Goal: Task Accomplishment & Management: Use online tool/utility

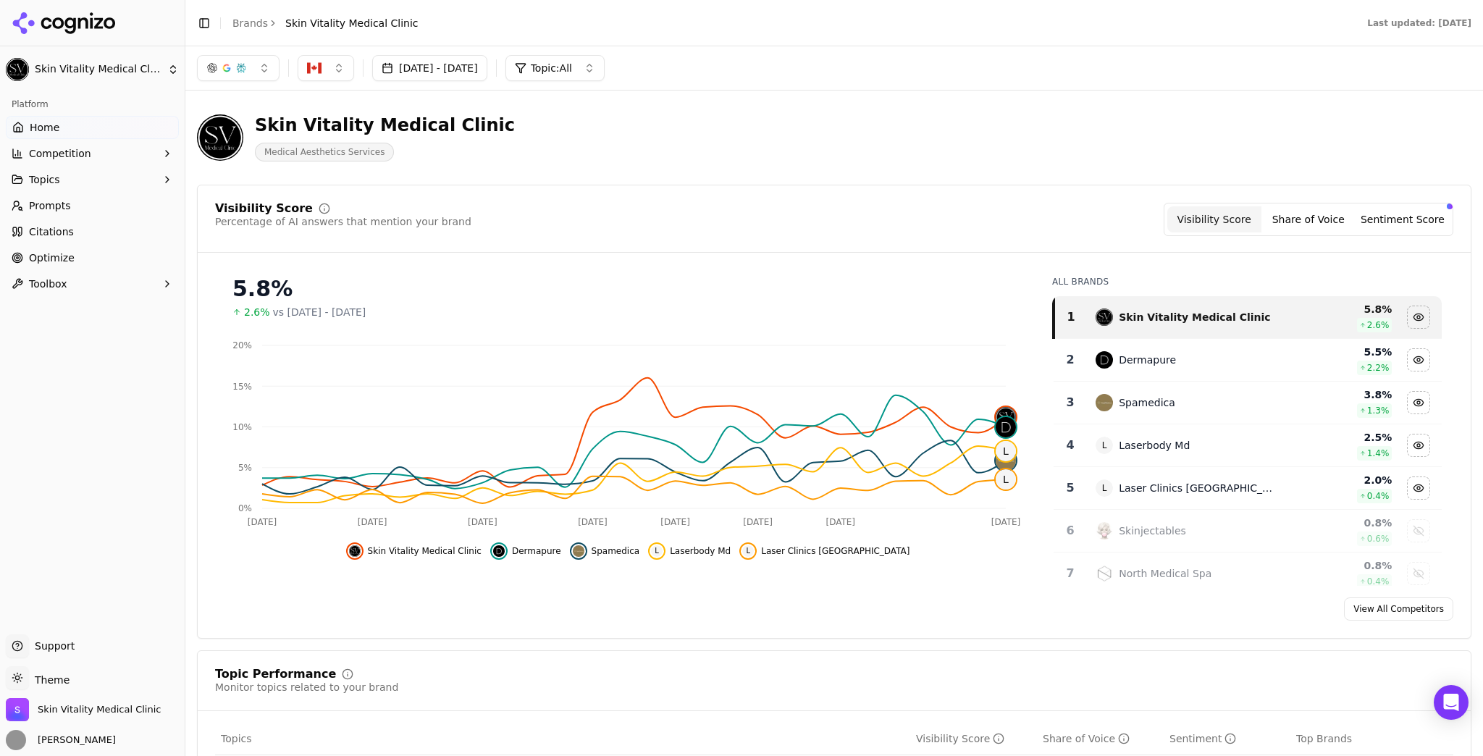
click at [487, 71] on button "[DATE] - [DATE]" at bounding box center [429, 68] width 115 height 26
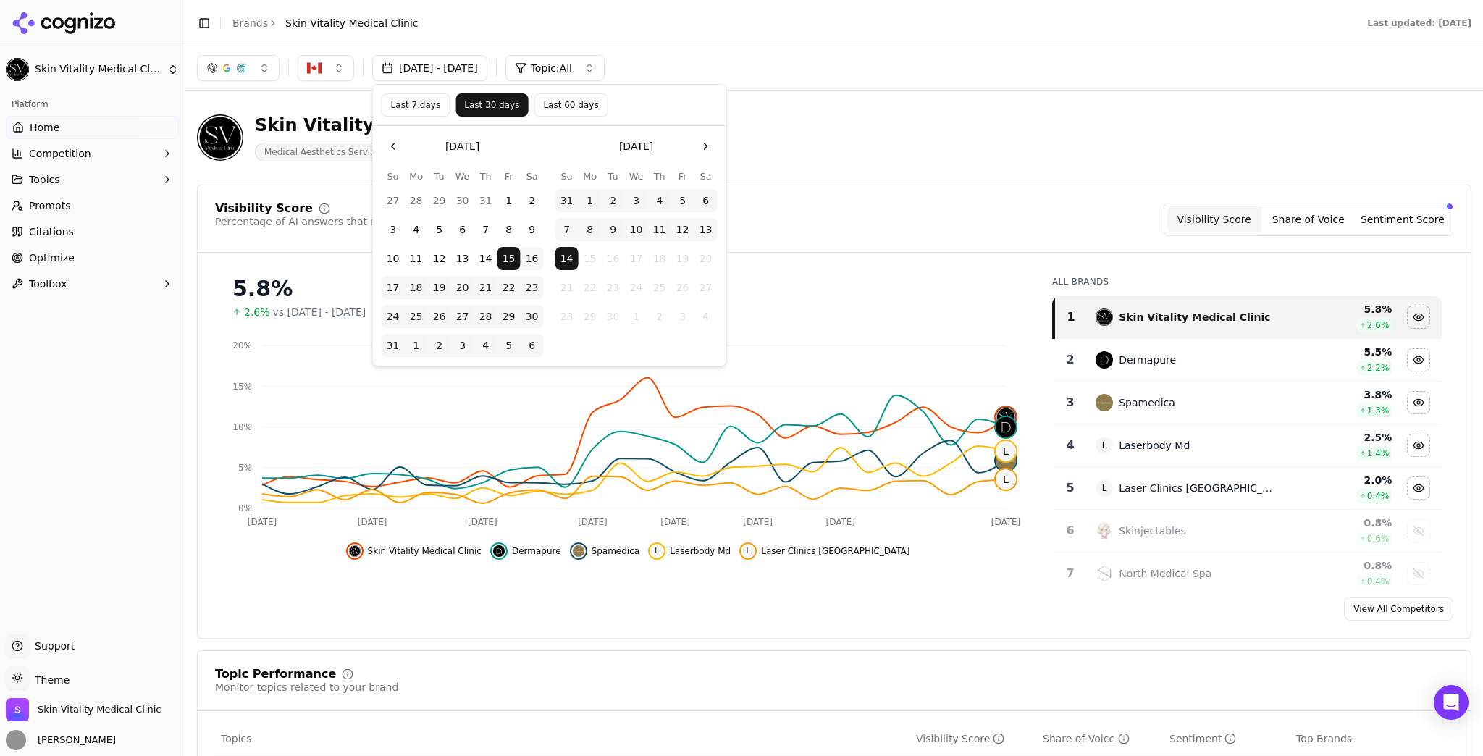
click at [432, 104] on button "Last 7 days" at bounding box center [416, 104] width 69 height 23
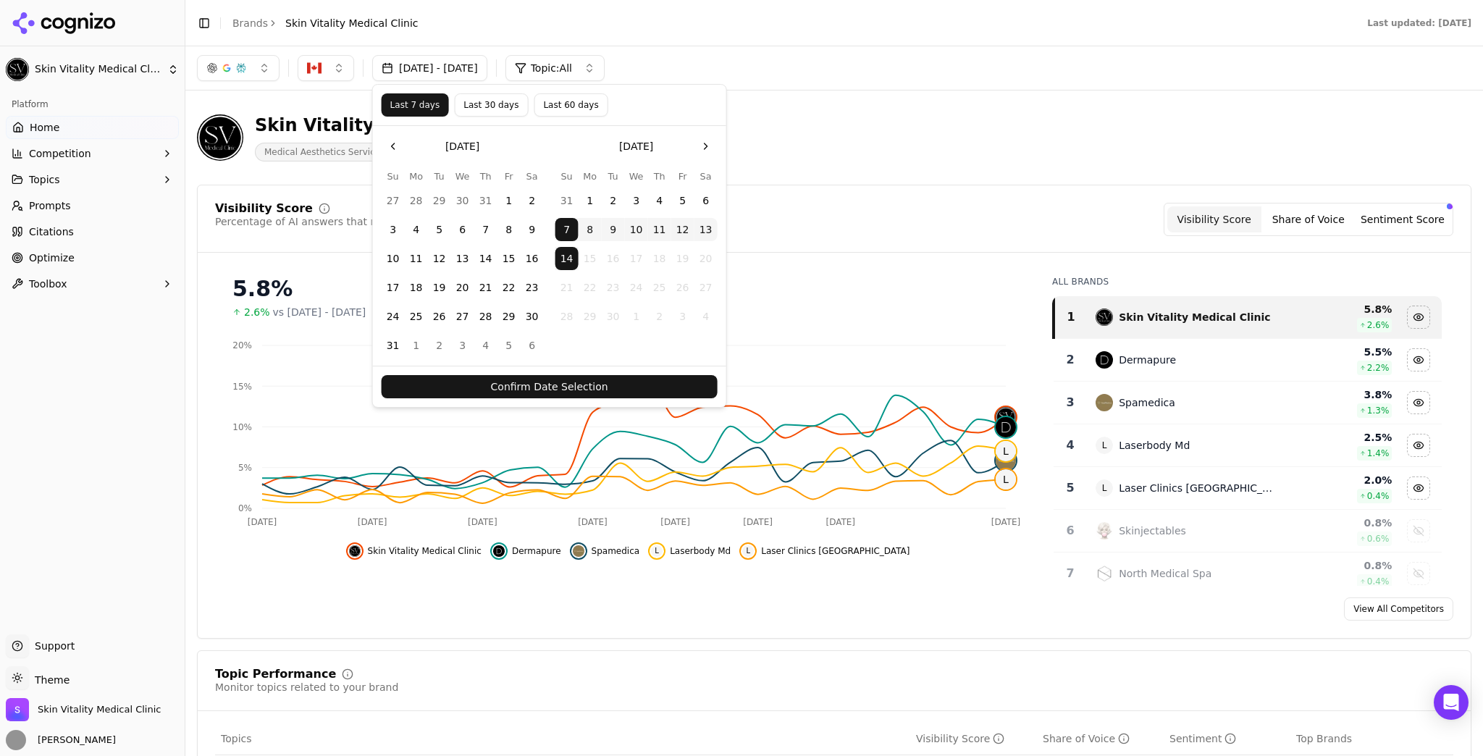
click at [611, 394] on button "Confirm Date Selection" at bounding box center [550, 386] width 336 height 23
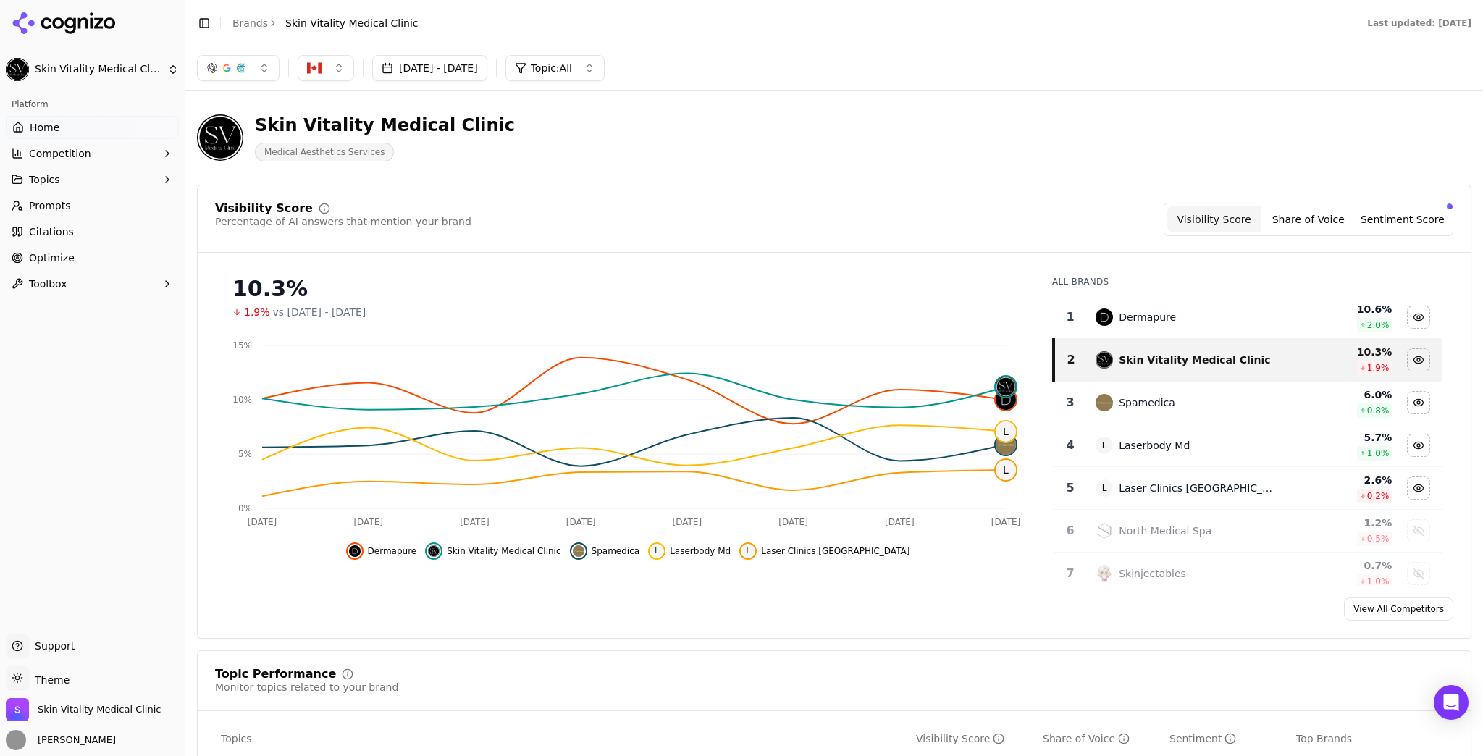
click at [88, 206] on link "Prompts" at bounding box center [92, 205] width 173 height 23
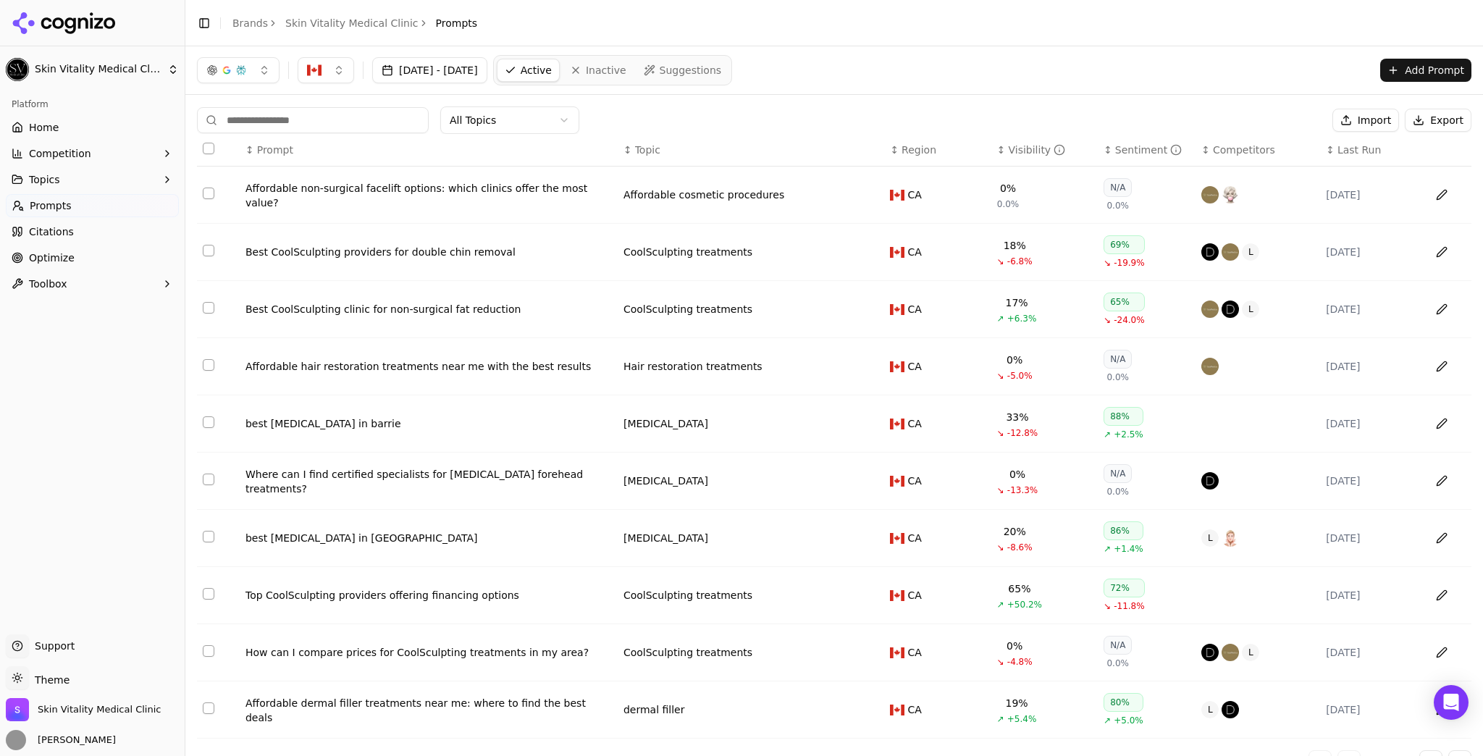
click at [1014, 139] on th "↕ Visibility" at bounding box center [1045, 150] width 106 height 33
click at [1013, 148] on div "Visibility" at bounding box center [1036, 150] width 57 height 14
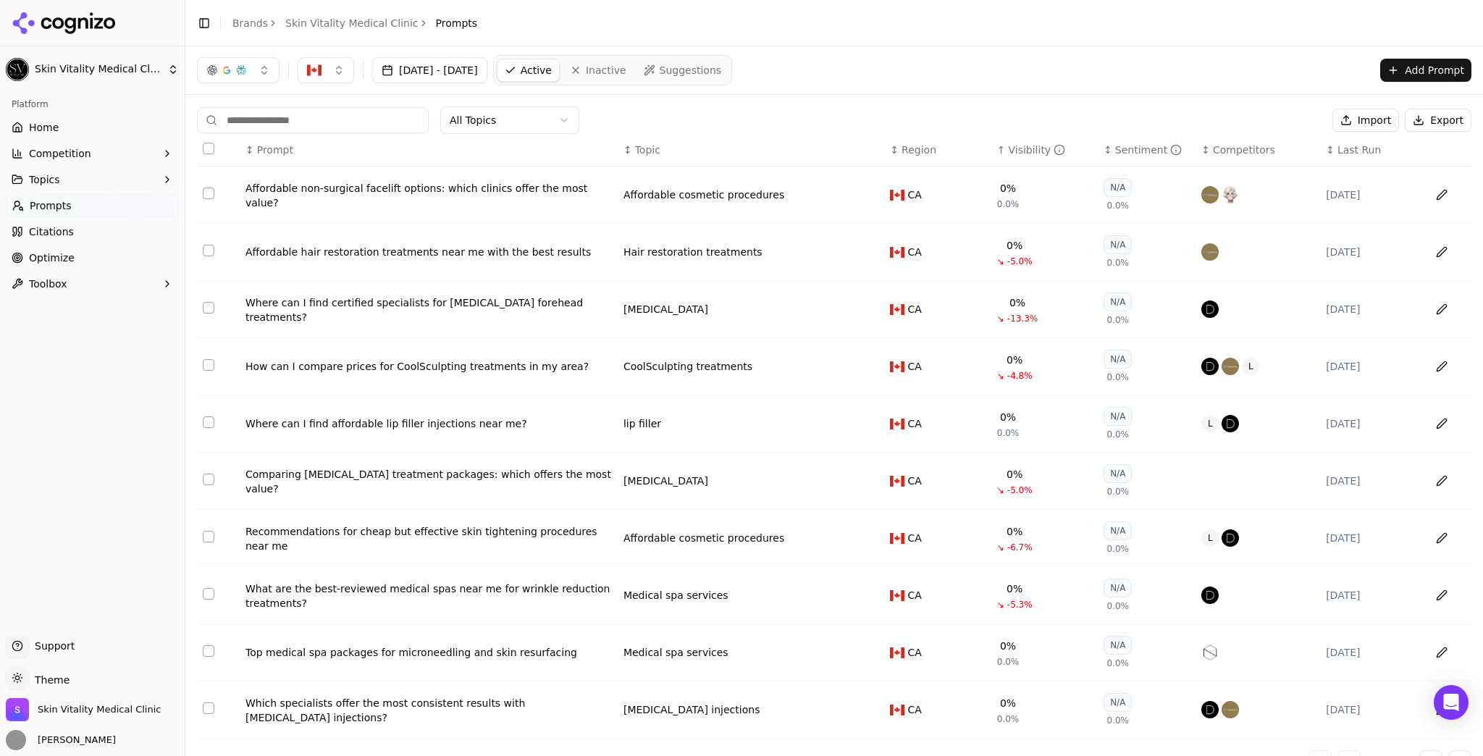
click at [1013, 148] on div "Visibility" at bounding box center [1036, 150] width 57 height 14
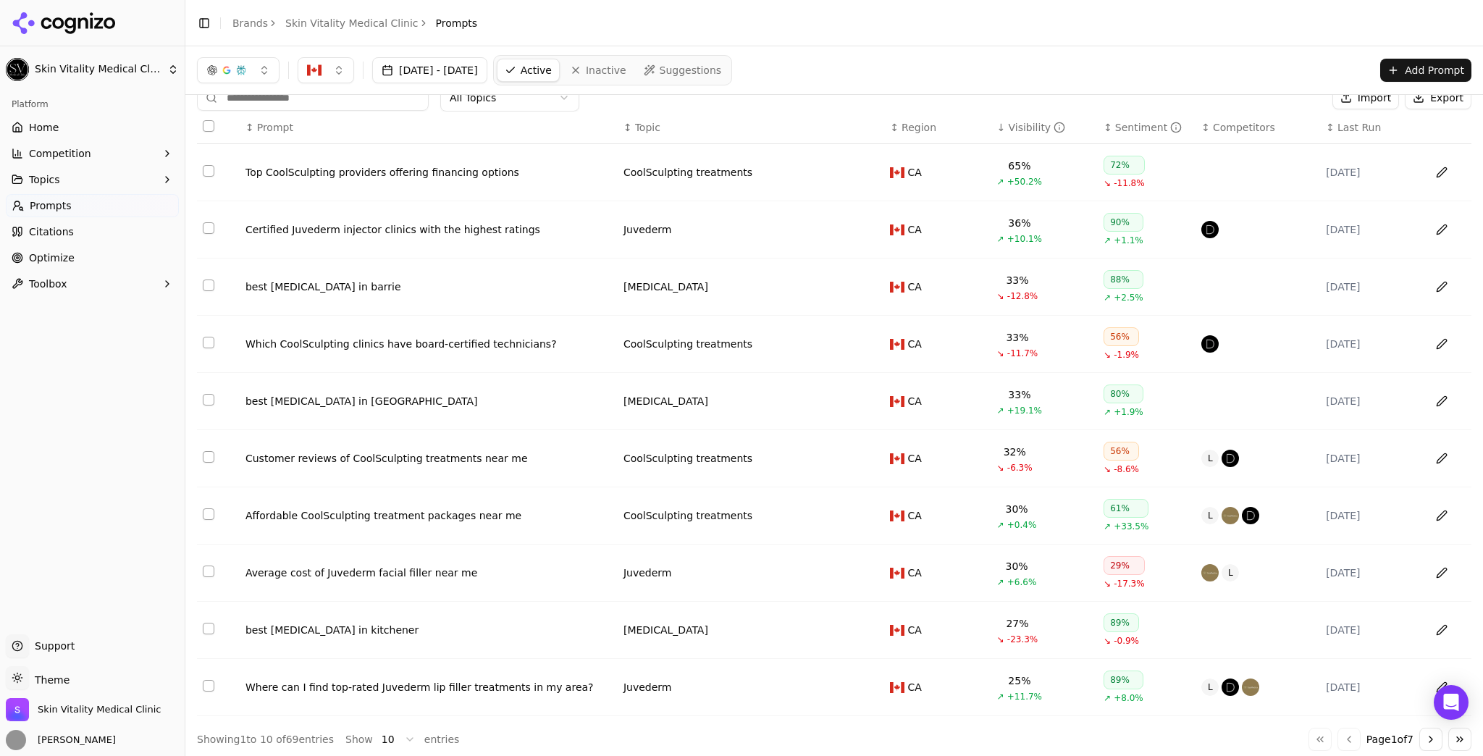
scroll to position [29, 0]
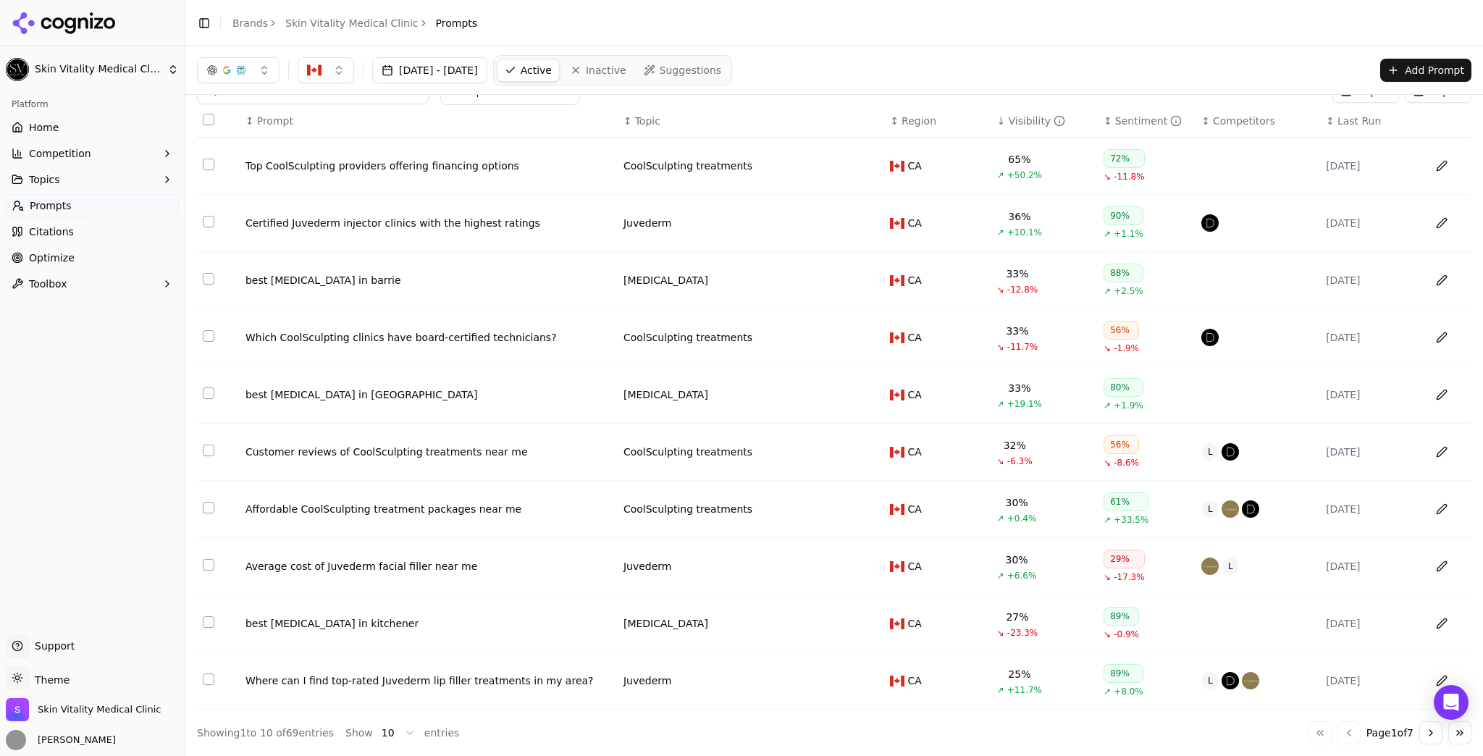
click at [376, 734] on html "Skin Vitality Medical Clinic Platform Home Competition Topics Prompts Citations…" at bounding box center [741, 378] width 1483 height 756
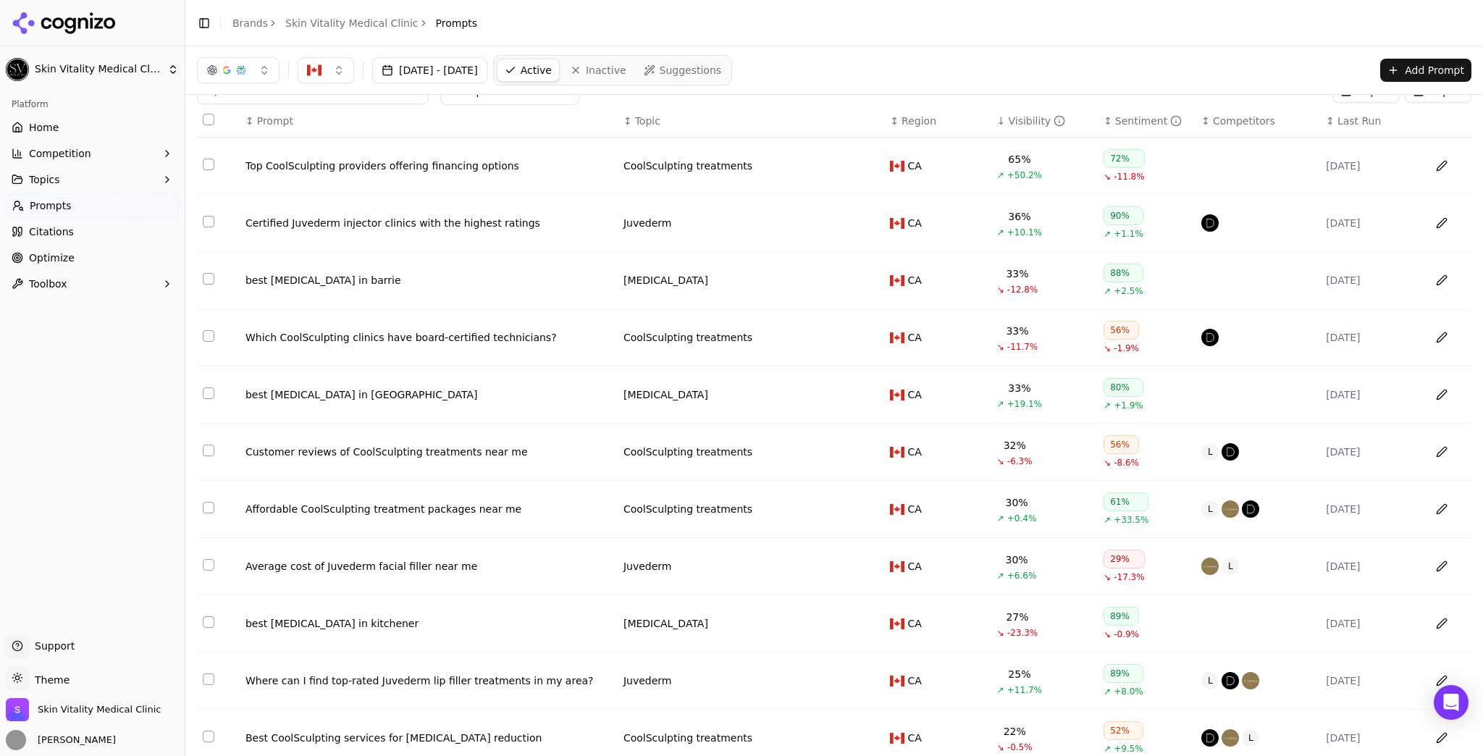
click at [211, 122] on button "Select all rows" at bounding box center [209, 120] width 12 height 12
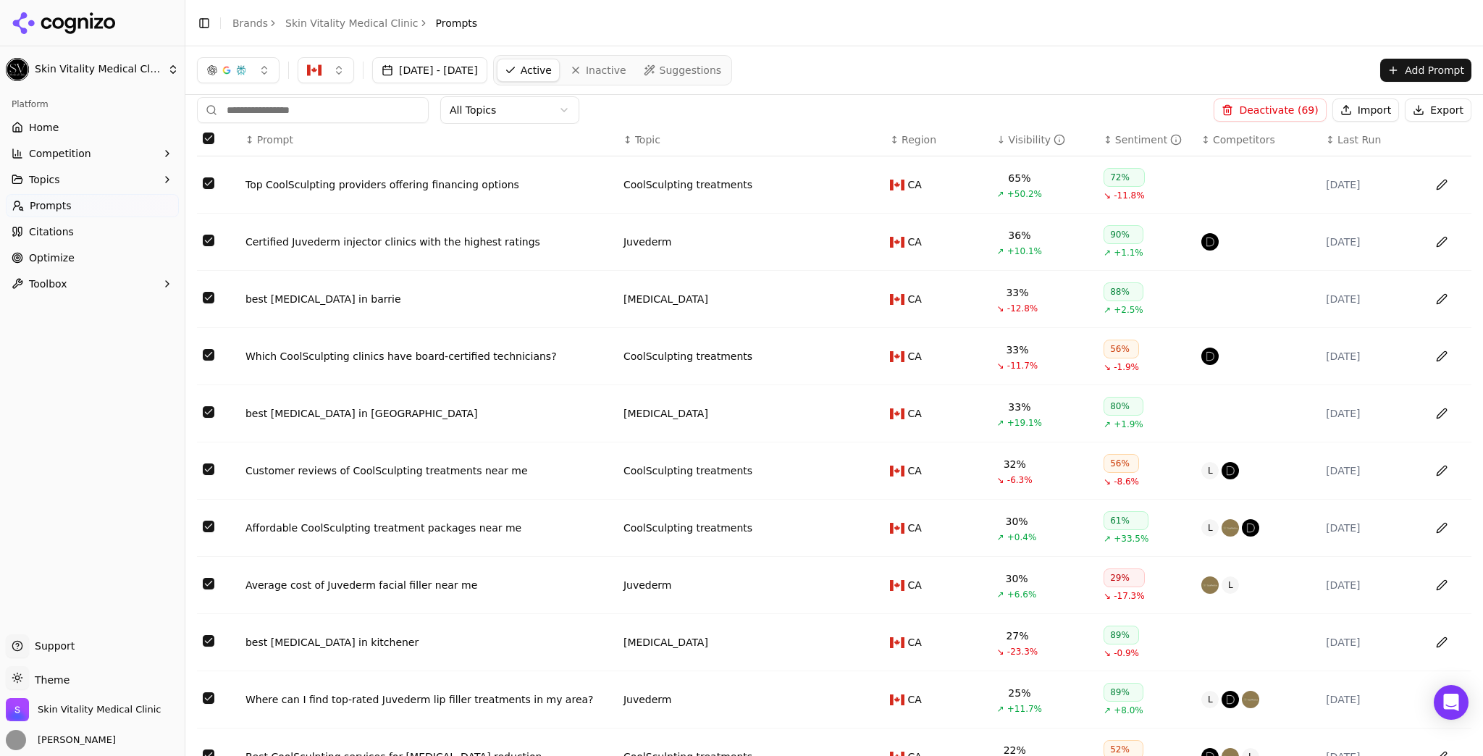
scroll to position [0, 0]
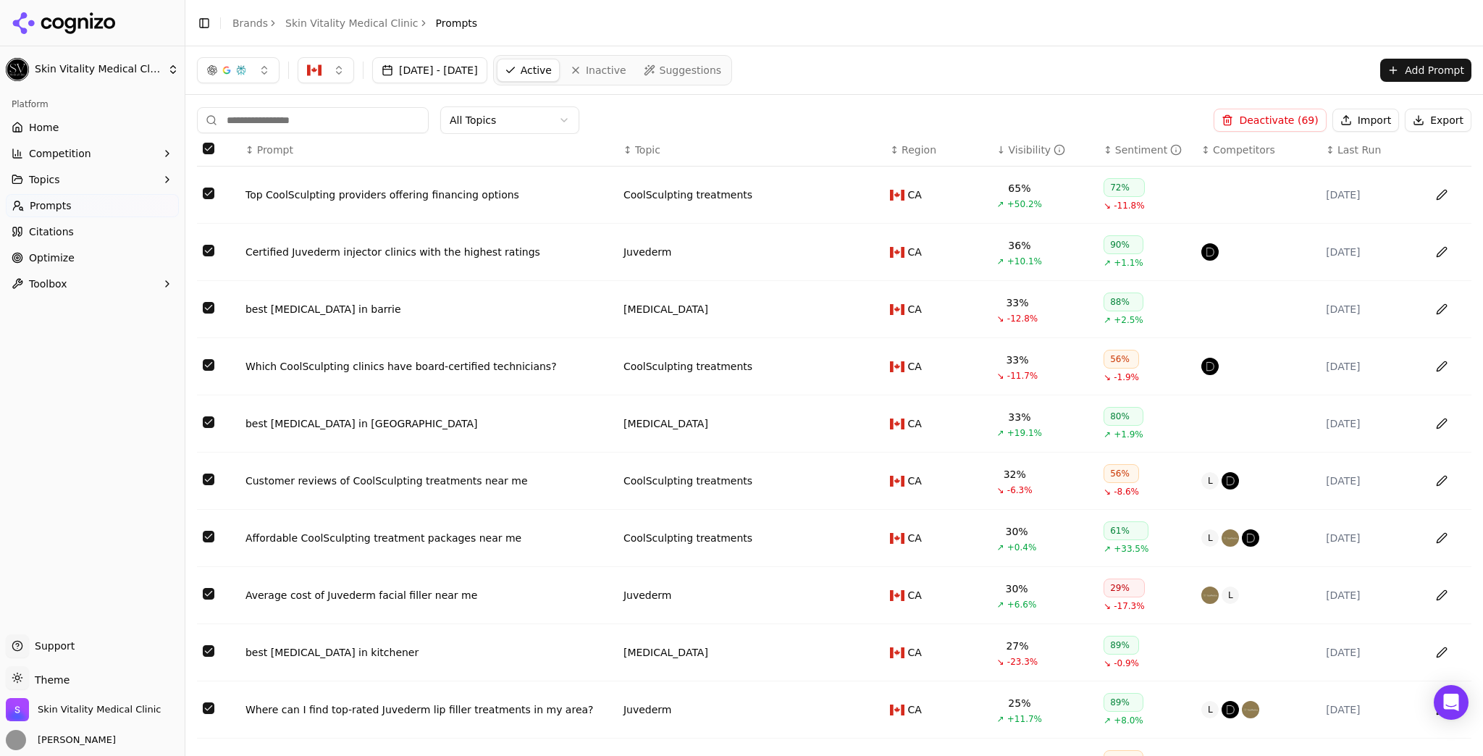
click at [1453, 126] on button "Export" at bounding box center [1438, 120] width 67 height 23
